Goal: Feedback & Contribution: Contribute content

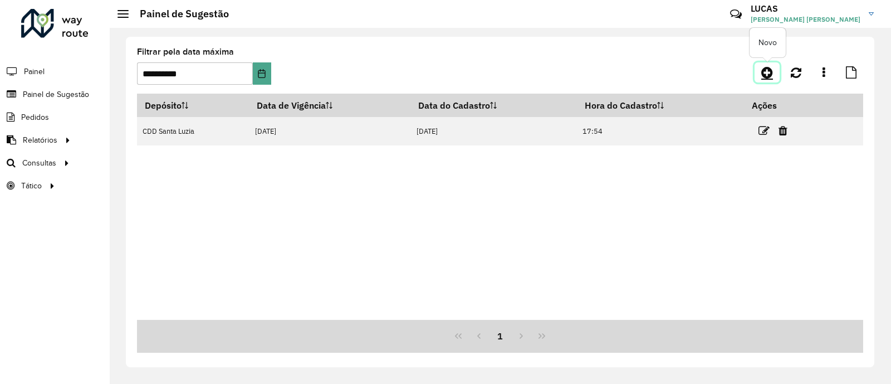
click at [766, 79] on icon at bounding box center [767, 72] width 12 height 13
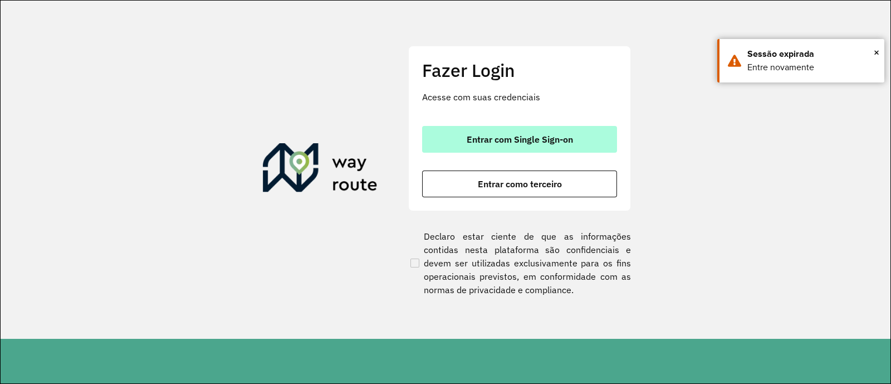
click at [559, 146] on button "Entrar com Single Sign-on" at bounding box center [519, 139] width 195 height 27
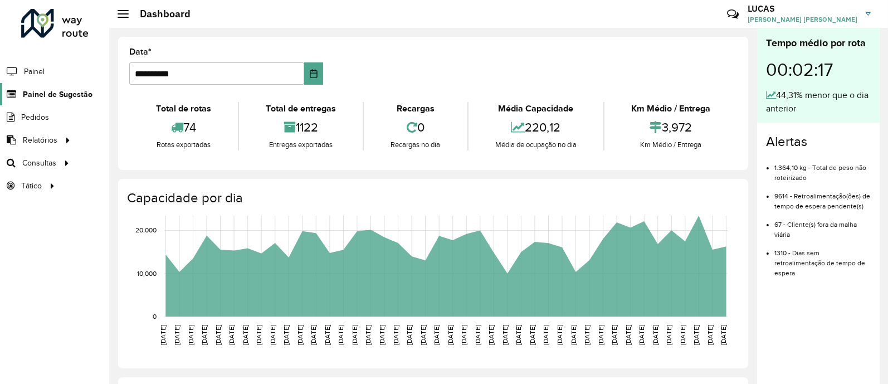
click at [57, 94] on span "Painel de Sugestão" at bounding box center [58, 95] width 70 height 12
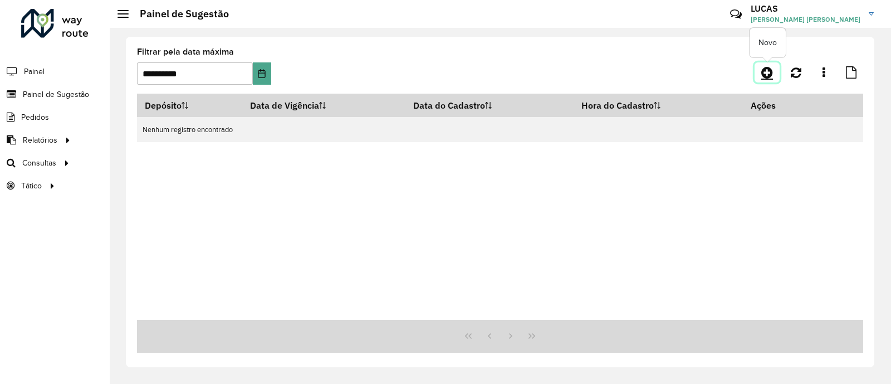
click at [777, 72] on link at bounding box center [766, 72] width 25 height 20
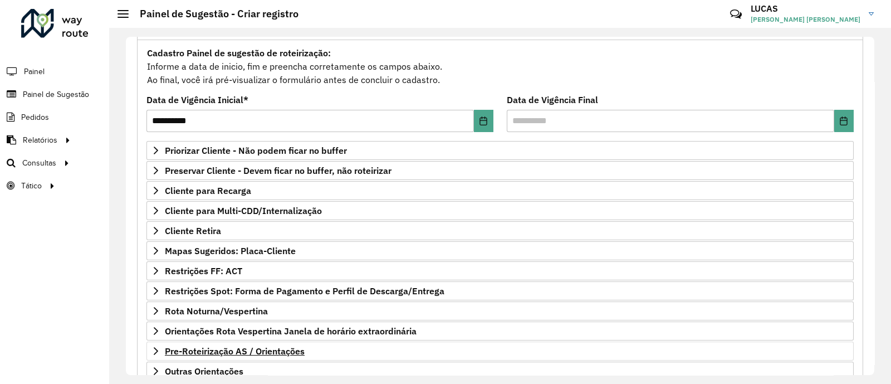
scroll to position [139, 0]
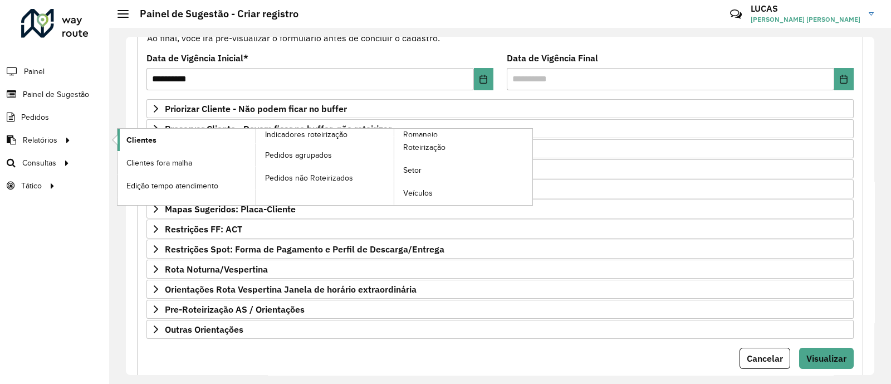
click at [170, 139] on link "Clientes" at bounding box center [186, 140] width 138 height 22
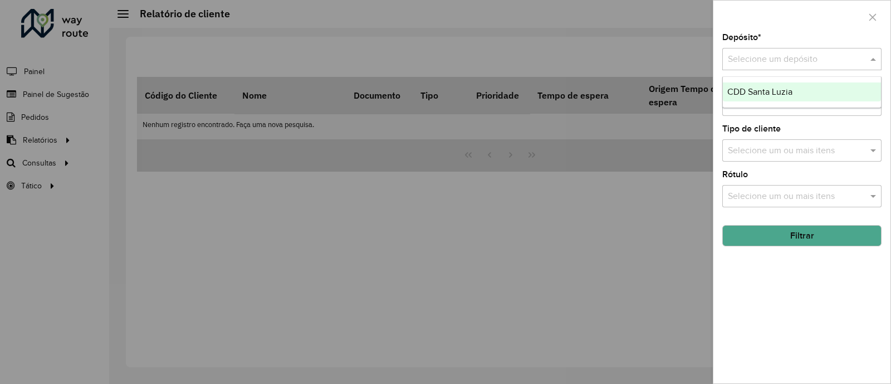
click at [789, 56] on input "text" at bounding box center [791, 59] width 126 height 13
click at [782, 93] on span "CDD Santa Luzia" at bounding box center [759, 91] width 65 height 9
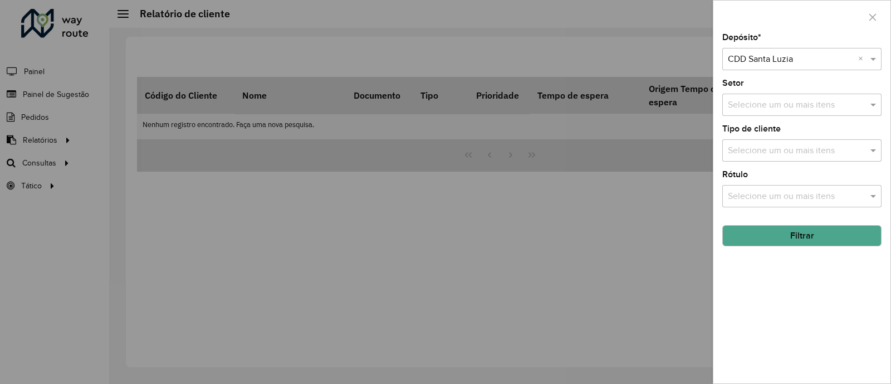
click at [816, 244] on button "Filtrar" at bounding box center [801, 235] width 159 height 21
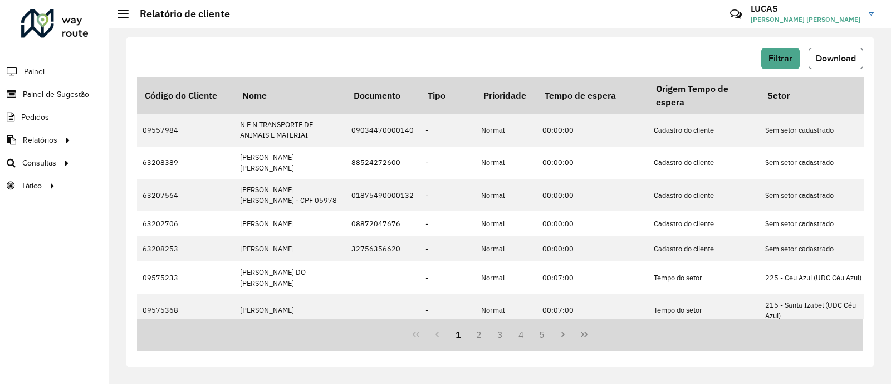
click at [846, 55] on span "Download" at bounding box center [836, 57] width 40 height 9
click at [60, 93] on span "Painel de Sugestão" at bounding box center [58, 95] width 70 height 12
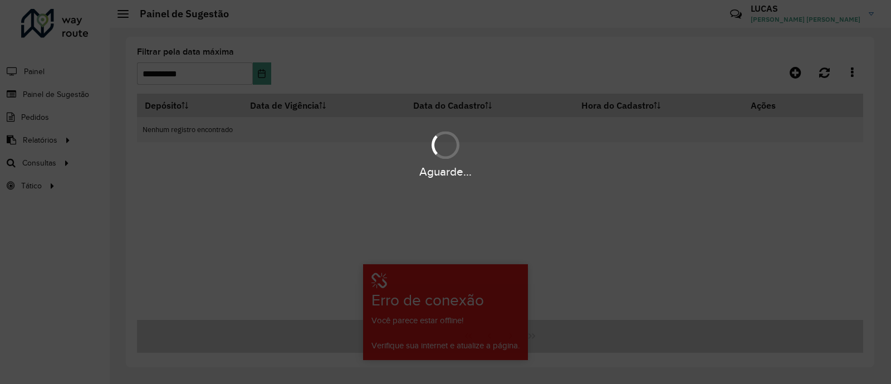
click at [594, 130] on div "Aguarde..." at bounding box center [445, 153] width 891 height 53
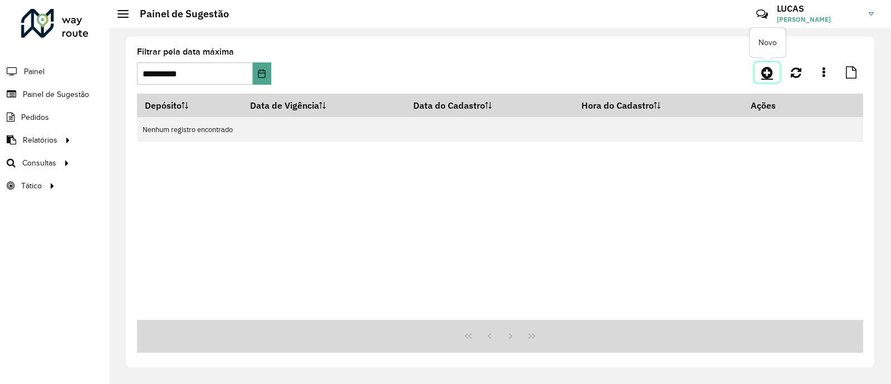
click at [760, 76] on link at bounding box center [766, 72] width 25 height 20
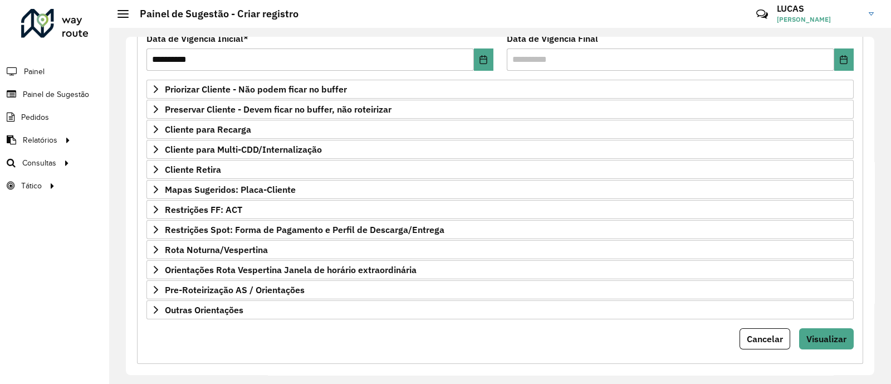
scroll to position [168, 0]
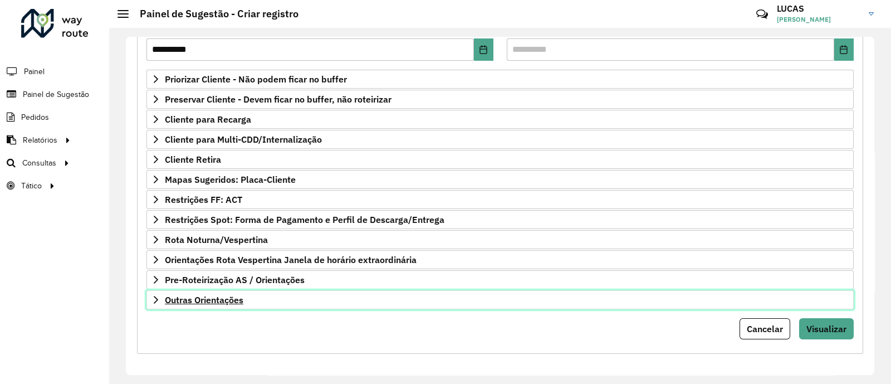
click at [226, 299] on span "Outras Orientações" at bounding box center [204, 299] width 79 height 9
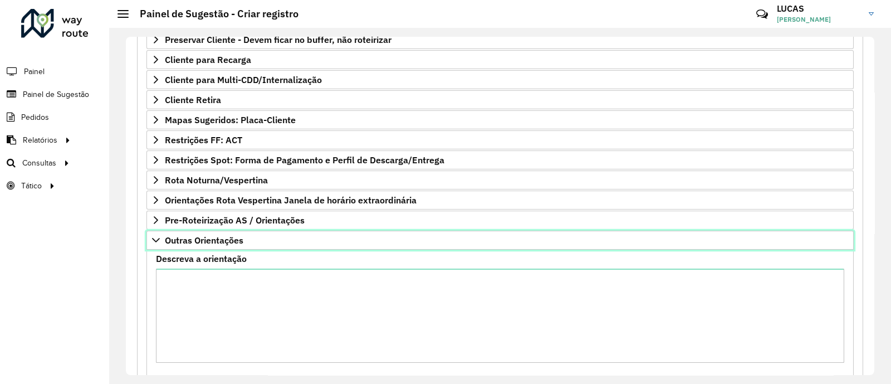
scroll to position [296, 0]
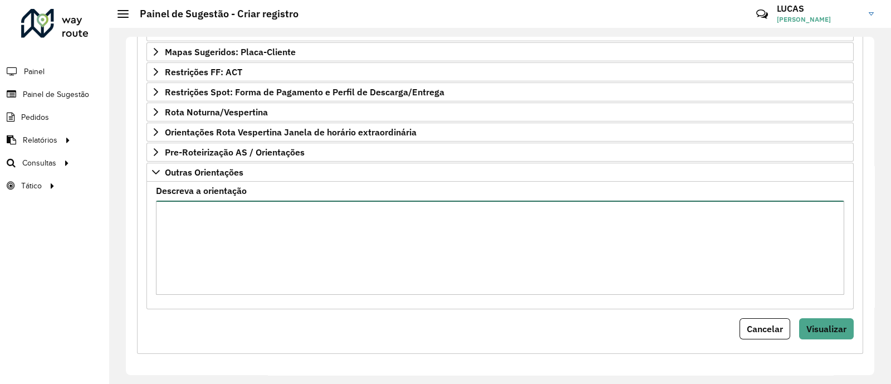
click at [244, 232] on textarea "Descreva a orientação" at bounding box center [500, 247] width 688 height 94
paste textarea "**********"
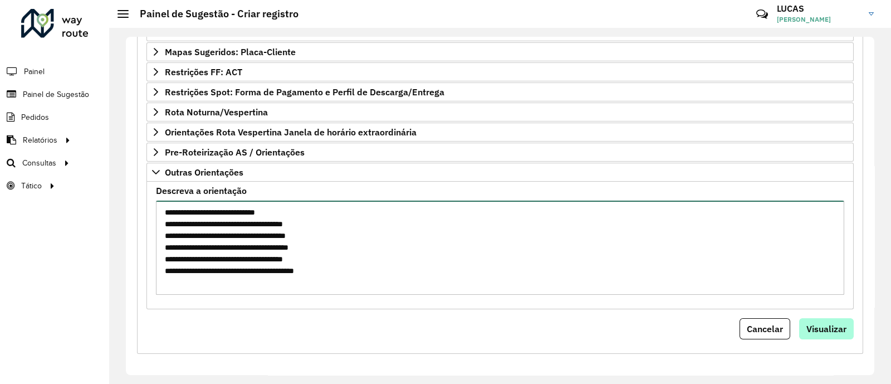
type textarea "**********"
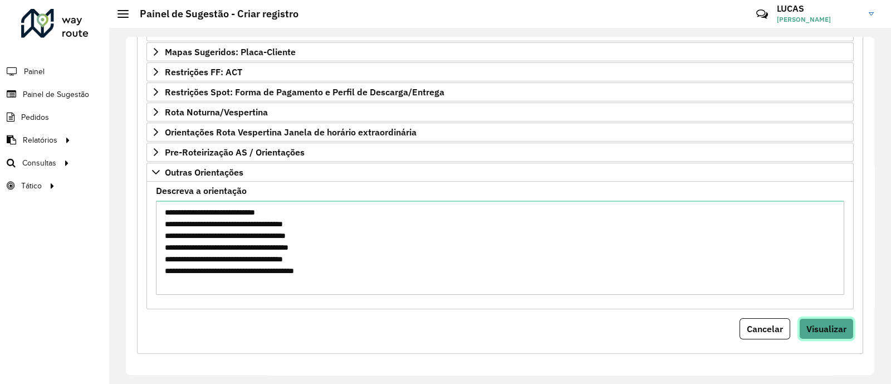
click at [835, 325] on span "Visualizar" at bounding box center [826, 328] width 40 height 11
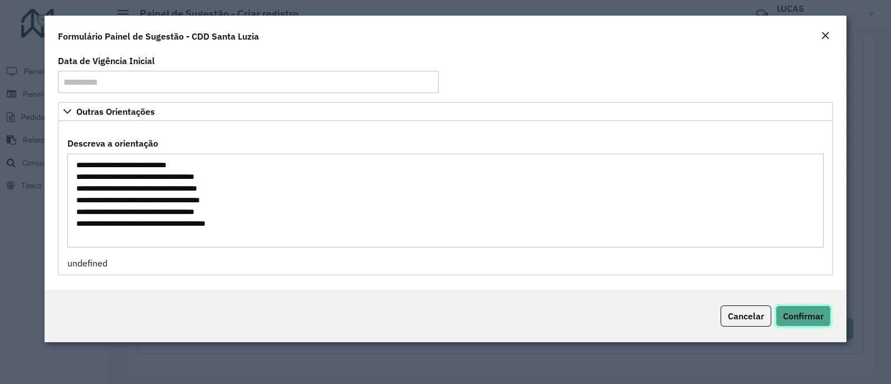
click at [791, 320] on span "Confirmar" at bounding box center [803, 315] width 41 height 11
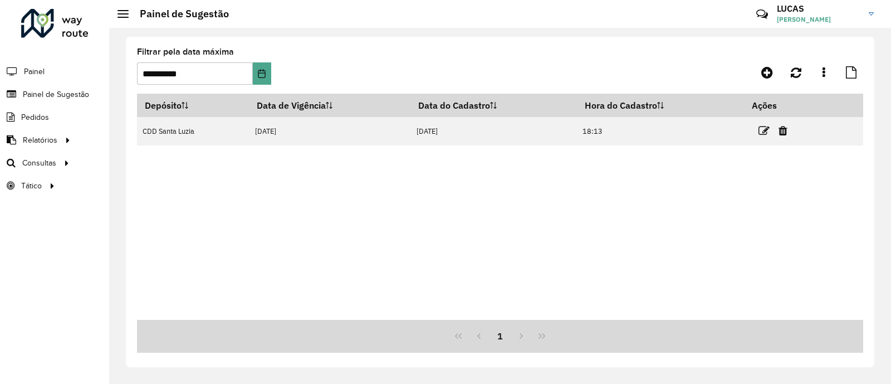
drag, startPoint x: 306, startPoint y: 8, endPoint x: 807, endPoint y: 271, distance: 566.1
click at [811, 271] on div "Depósito Data de Vigência Data do Cadastro Hora do Cadastro Ações CDD Santa Luz…" at bounding box center [500, 207] width 726 height 226
